Goal: Task Accomplishment & Management: Use online tool/utility

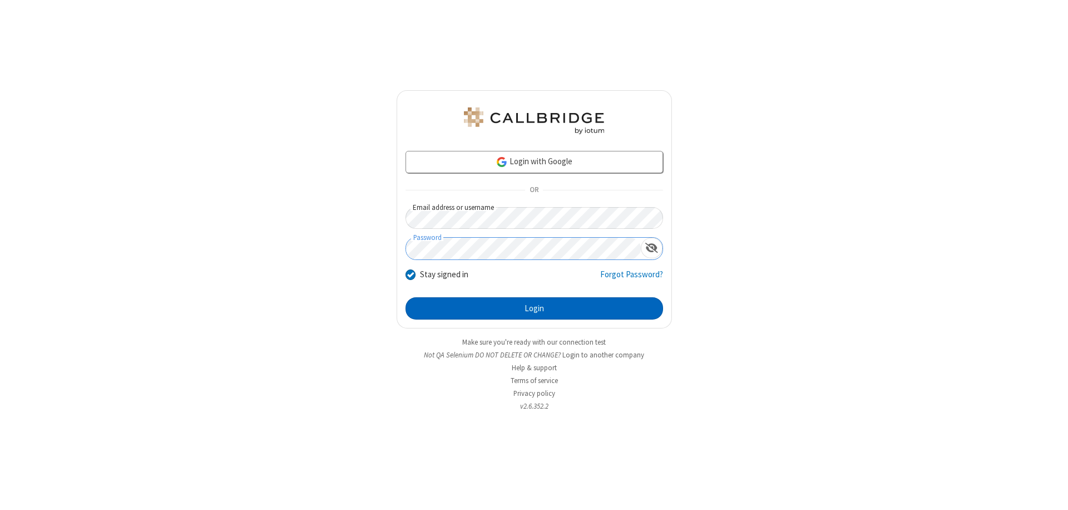
click at [534, 308] on button "Login" at bounding box center [535, 308] width 258 height 22
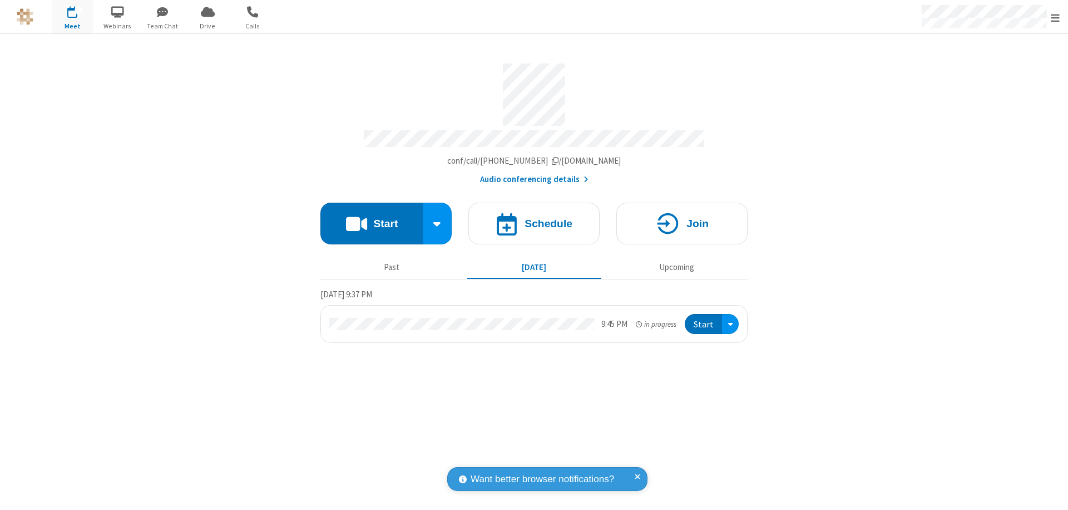
click at [372, 218] on button "Start" at bounding box center [371, 223] width 103 height 42
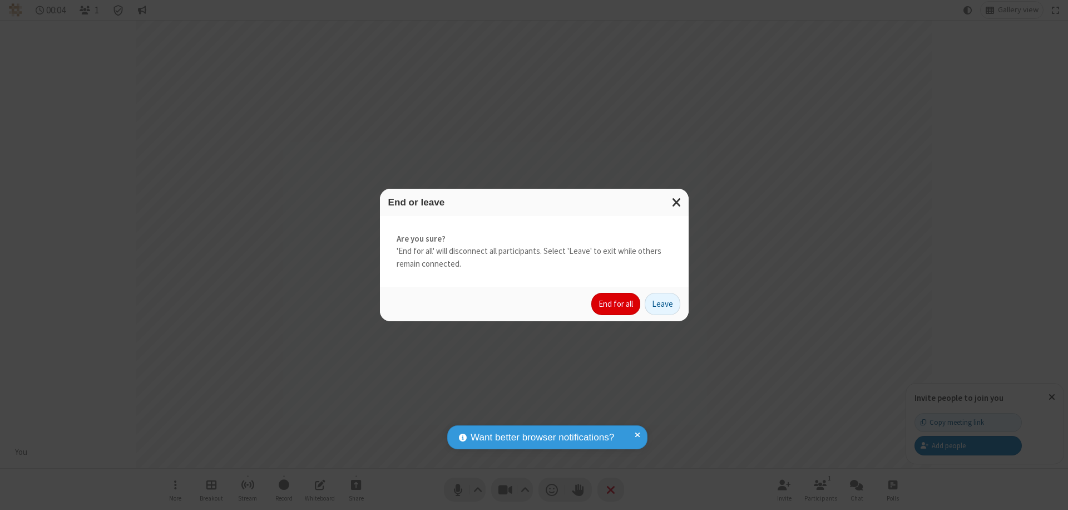
click at [616, 304] on button "End for all" at bounding box center [615, 304] width 49 height 22
